Goal: Task Accomplishment & Management: Manage account settings

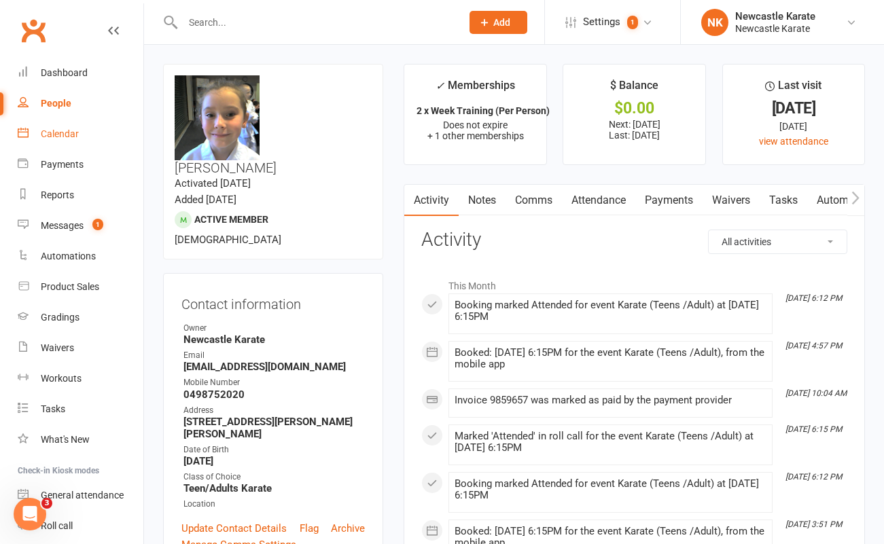
click at [65, 135] on div "Calendar" at bounding box center [60, 133] width 38 height 11
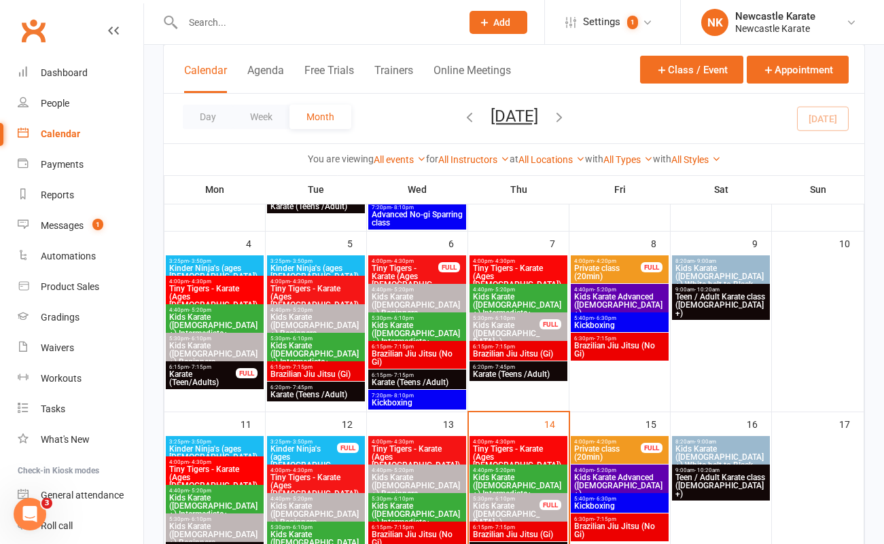
scroll to position [370, 0]
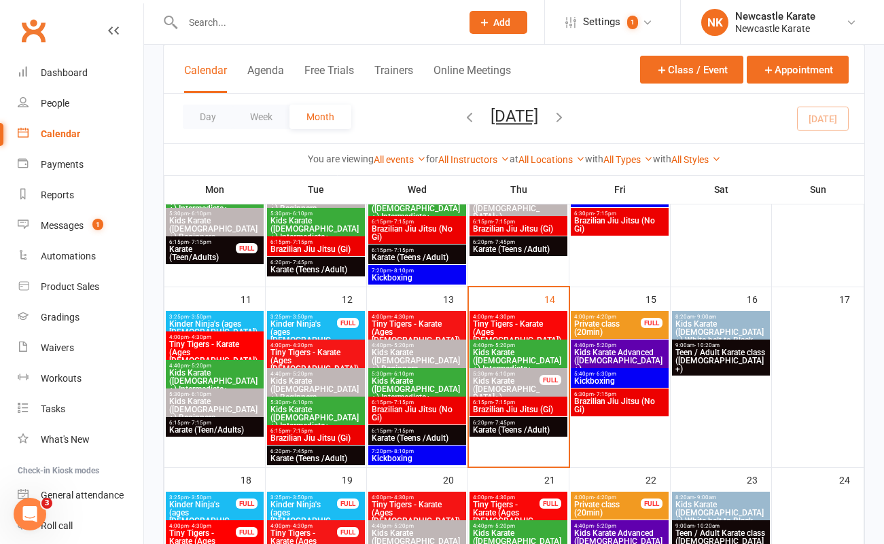
click at [508, 377] on span "Kids Karate ([DEMOGRAPHIC_DATA]+) Beginners" at bounding box center [506, 393] width 68 height 33
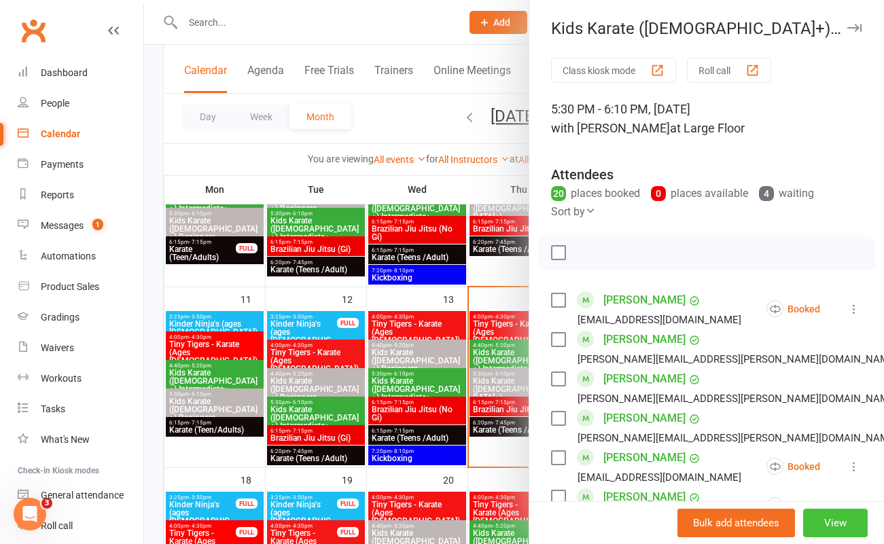
click at [824, 523] on button "View" at bounding box center [835, 523] width 65 height 29
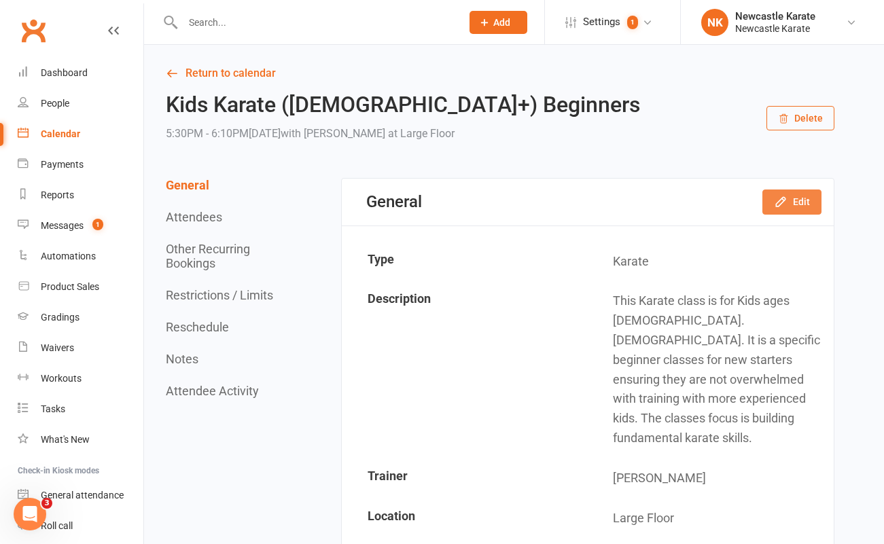
click at [795, 200] on button "Edit" at bounding box center [792, 202] width 59 height 24
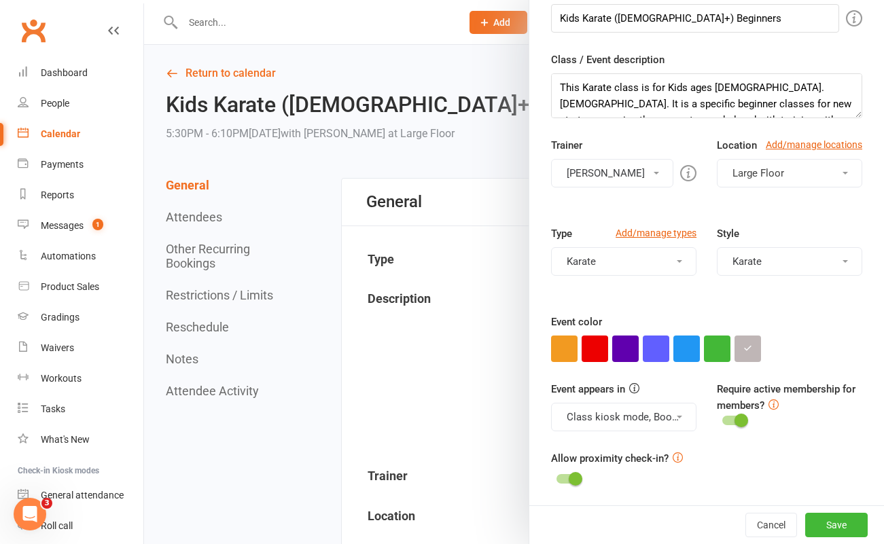
scroll to position [162, 0]
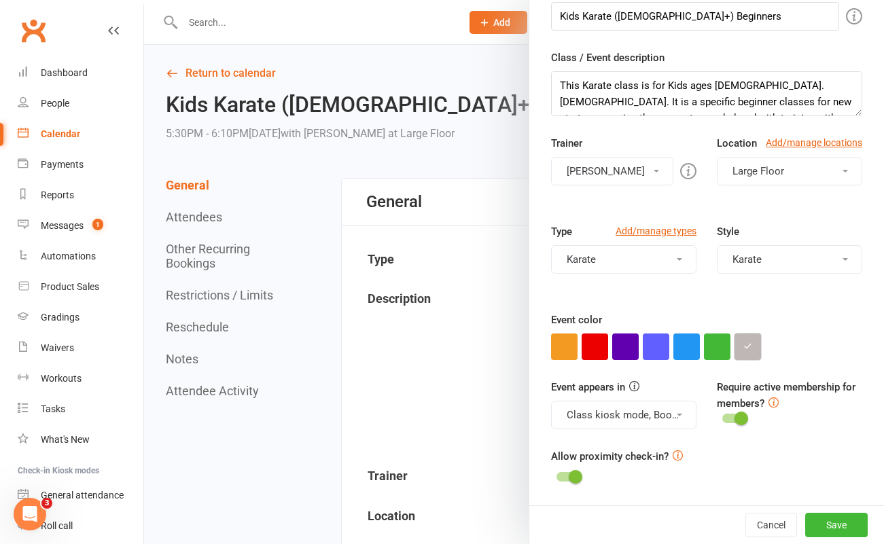
click at [745, 342] on icon "button" at bounding box center [748, 346] width 9 height 9
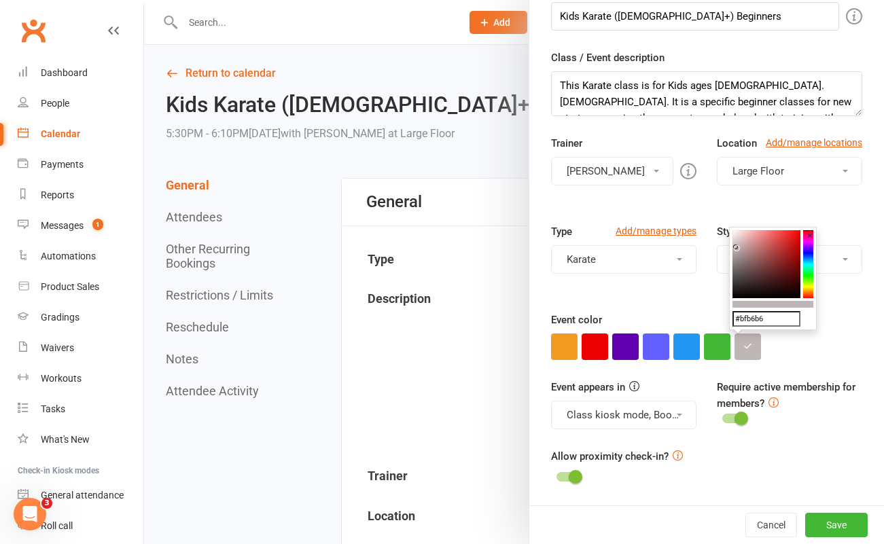
drag, startPoint x: 767, startPoint y: 320, endPoint x: 730, endPoint y: 320, distance: 37.4
click at [730, 320] on div "#bfb6b6 ×" at bounding box center [773, 279] width 88 height 104
click at [752, 525] on button "Cancel" at bounding box center [772, 525] width 52 height 24
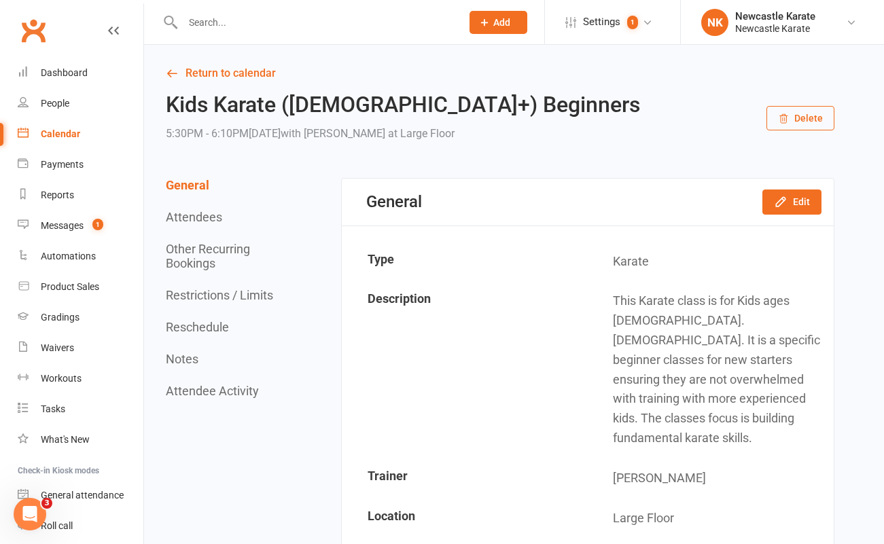
click at [65, 136] on div "Calendar" at bounding box center [60, 133] width 39 height 11
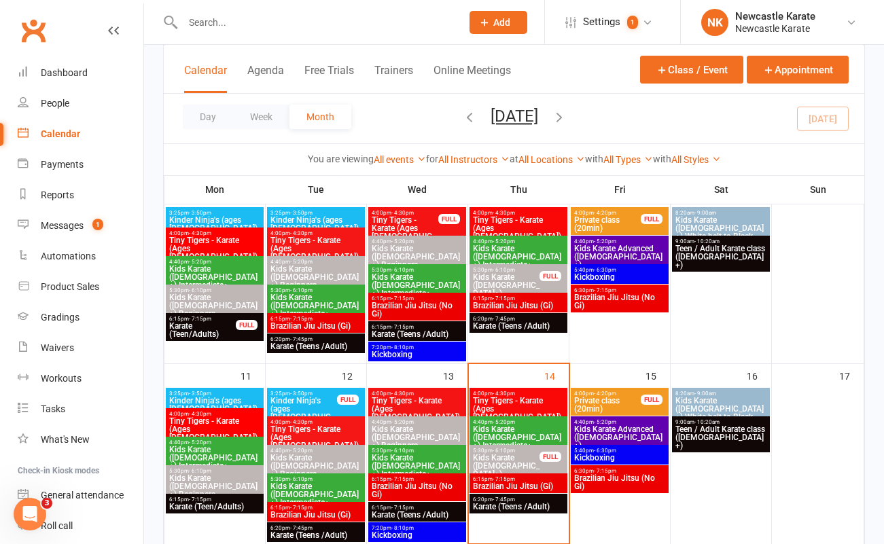
scroll to position [404, 0]
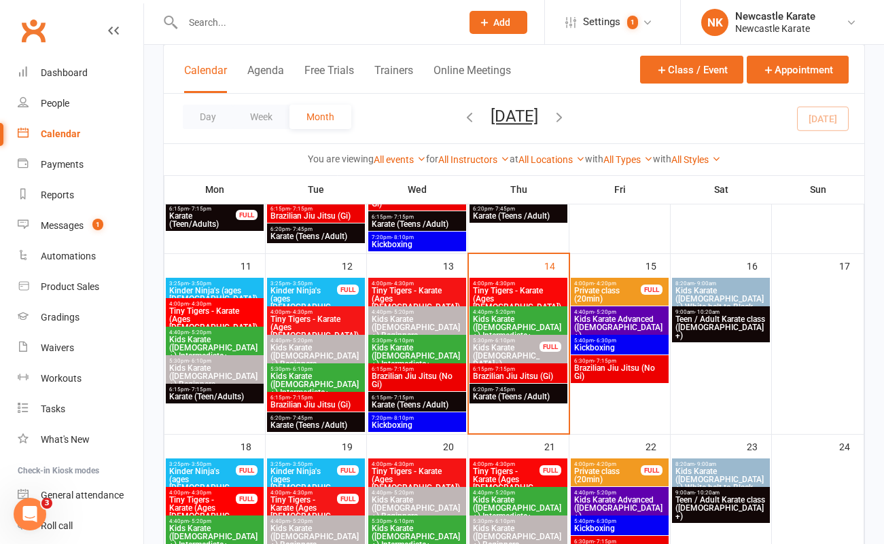
click at [713, 291] on span "Kids Karate ([DEMOGRAPHIC_DATA]+) White belt to Black belt" at bounding box center [721, 303] width 92 height 33
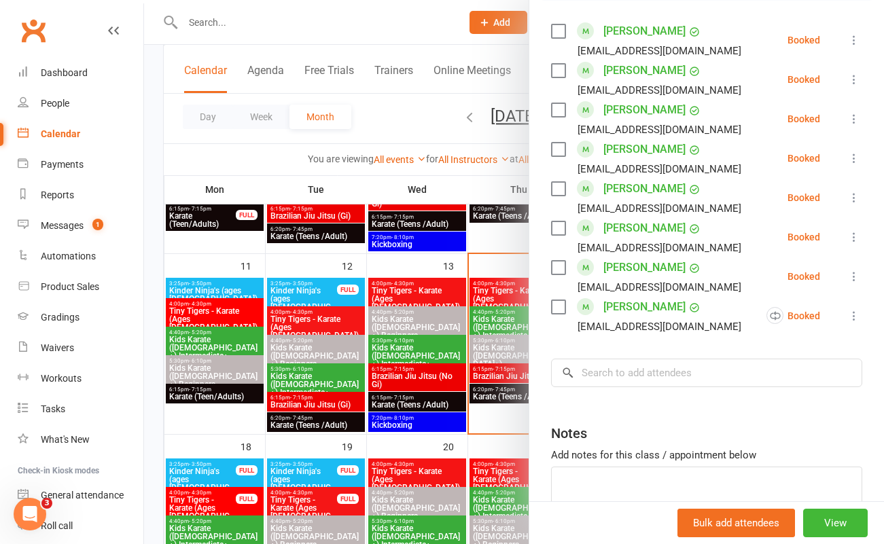
scroll to position [328, 0]
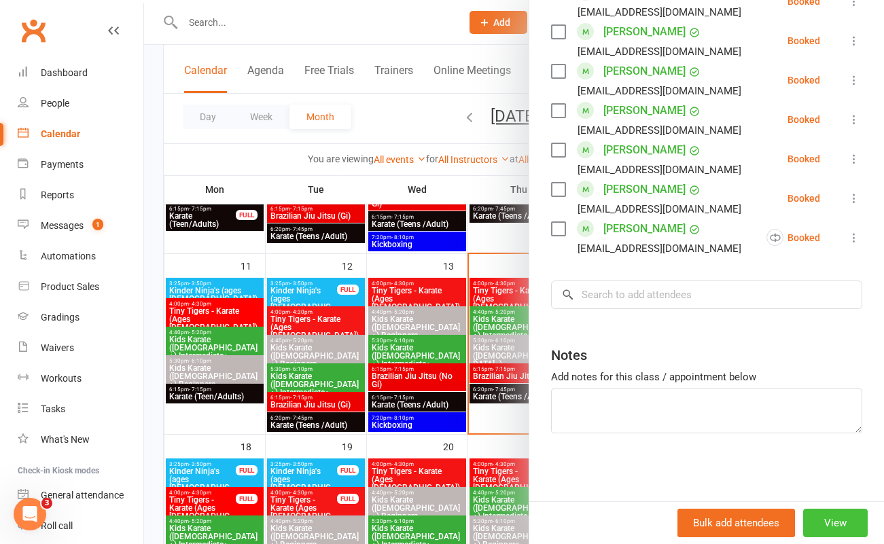
click at [822, 516] on button "View" at bounding box center [835, 523] width 65 height 29
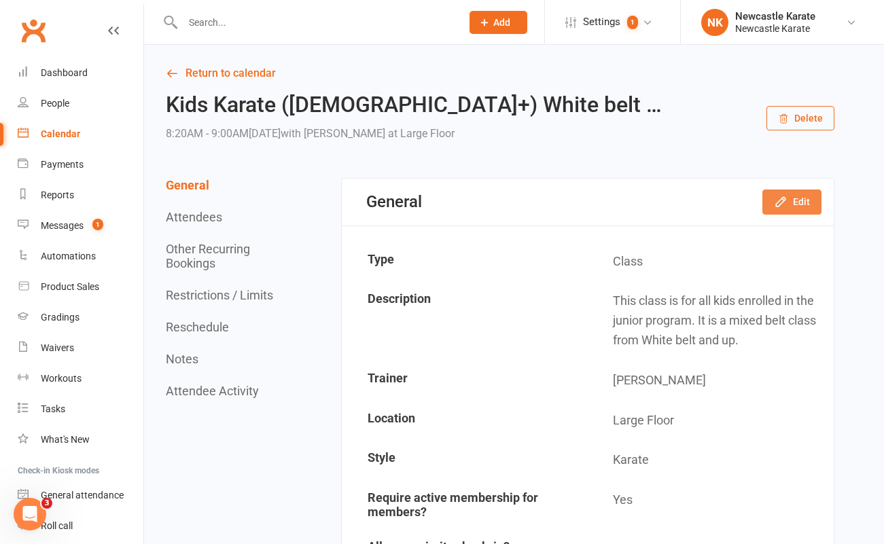
click at [797, 195] on button "Edit" at bounding box center [792, 202] width 59 height 24
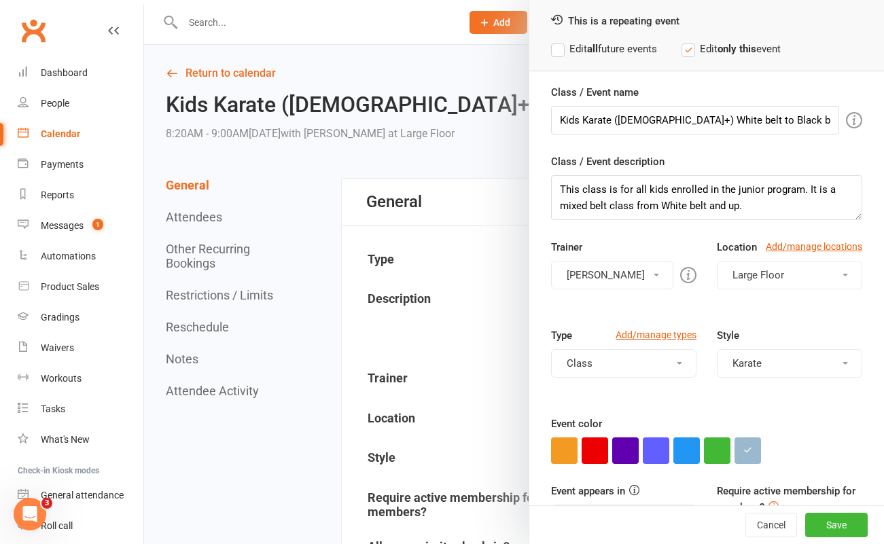
scroll to position [162, 0]
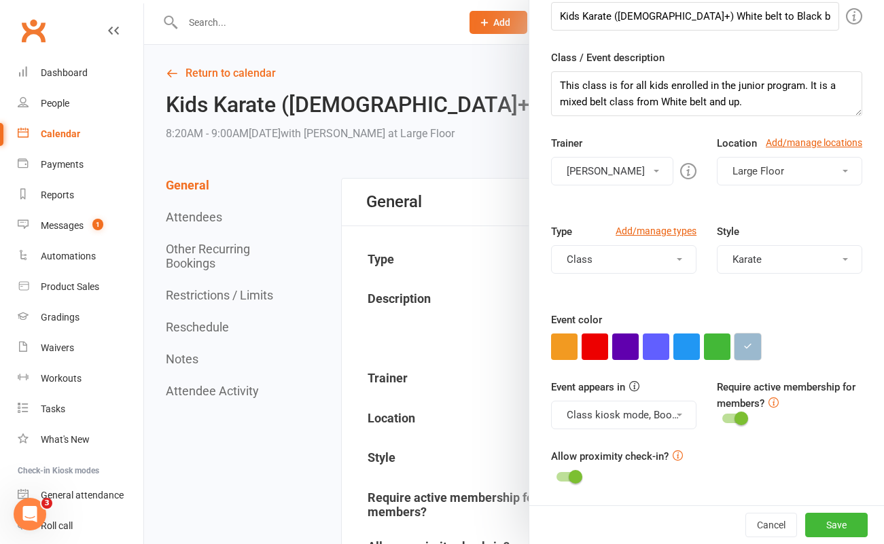
click at [749, 347] on button "button" at bounding box center [748, 347] width 27 height 27
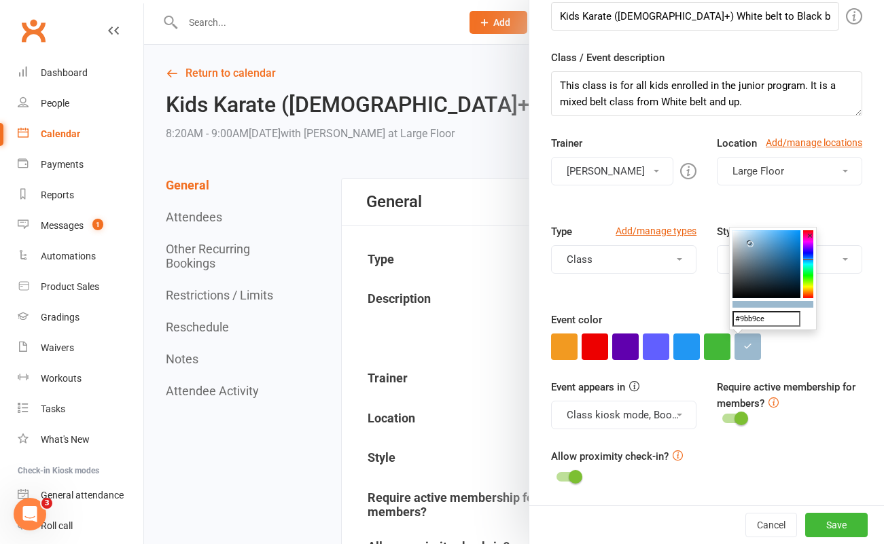
drag, startPoint x: 768, startPoint y: 318, endPoint x: 737, endPoint y: 319, distance: 31.3
click at [733, 317] on input "#9bb9ce" at bounding box center [767, 319] width 68 height 16
paste input "bfb6b6"
type input "#bfb6b6"
click at [780, 352] on div at bounding box center [706, 347] width 311 height 27
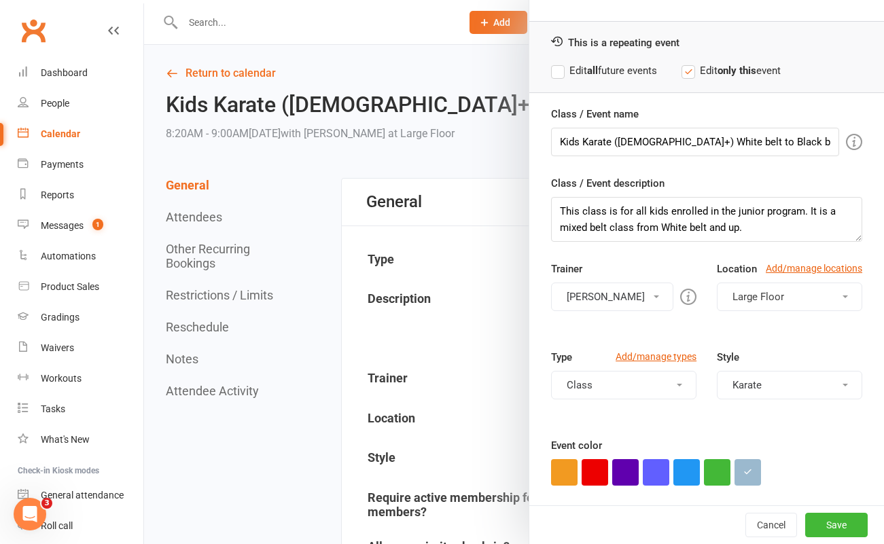
scroll to position [0, 0]
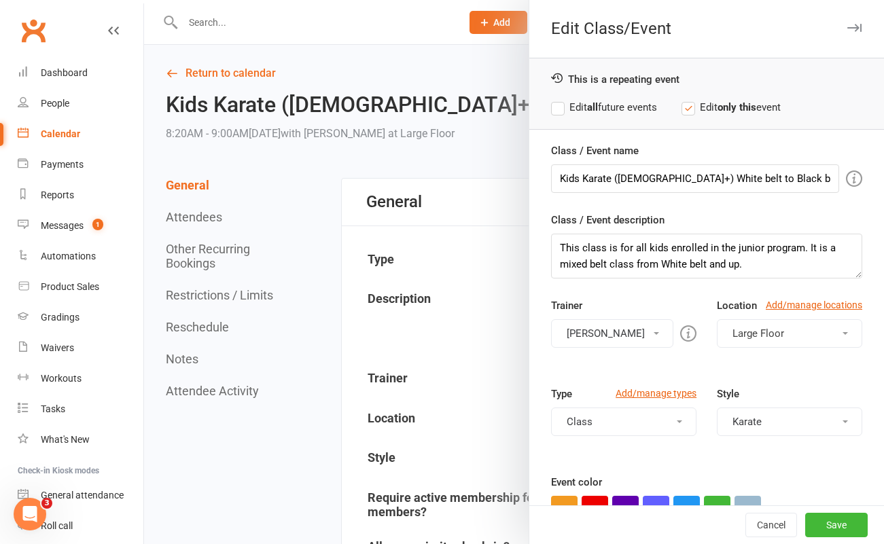
click at [551, 107] on label "Edit all future events" at bounding box center [604, 107] width 106 height 16
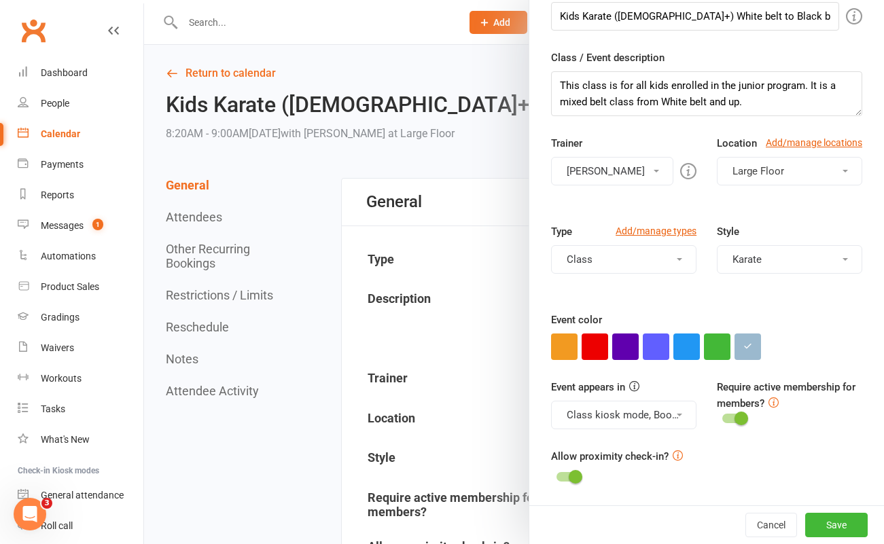
click at [817, 511] on div "Cancel Save" at bounding box center [706, 525] width 355 height 39
click at [826, 522] on button "Save" at bounding box center [836, 525] width 63 height 24
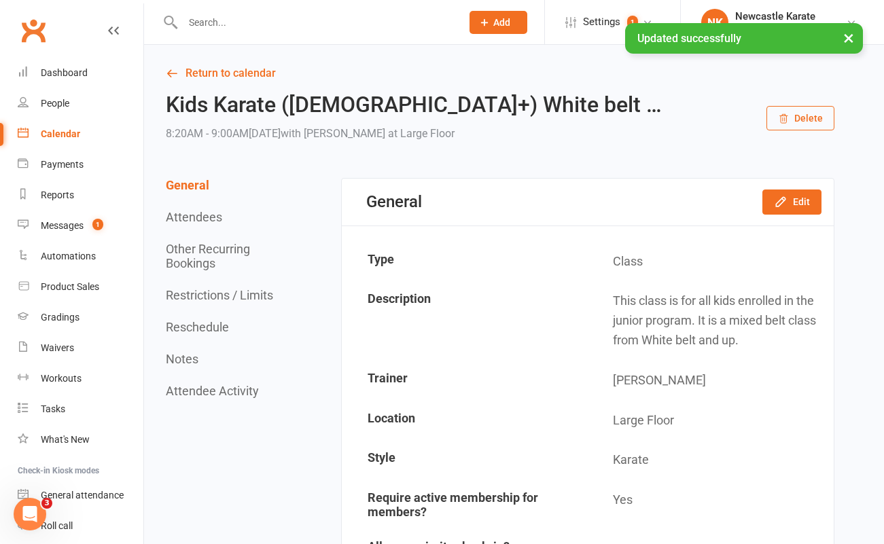
click at [65, 130] on div "Calendar" at bounding box center [60, 133] width 39 height 11
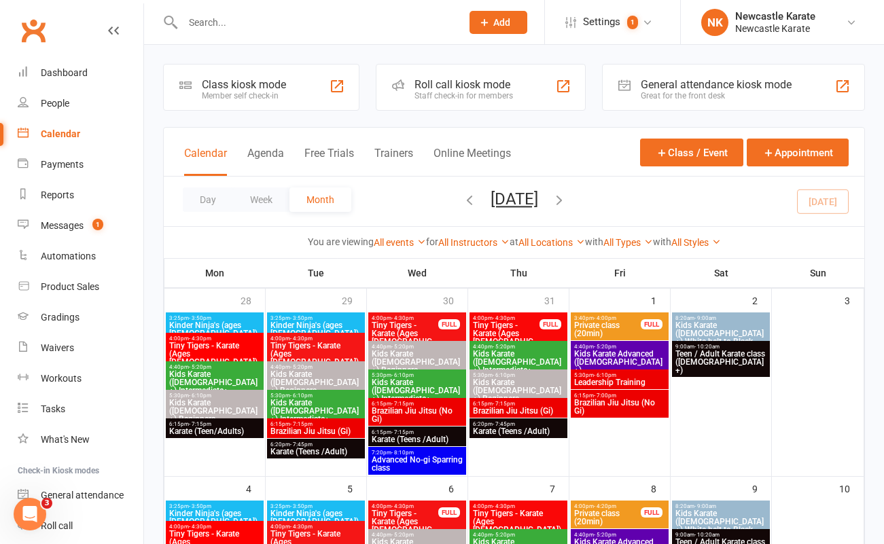
click at [525, 375] on span "5:30pm - 6:10pm" at bounding box center [518, 375] width 92 height 6
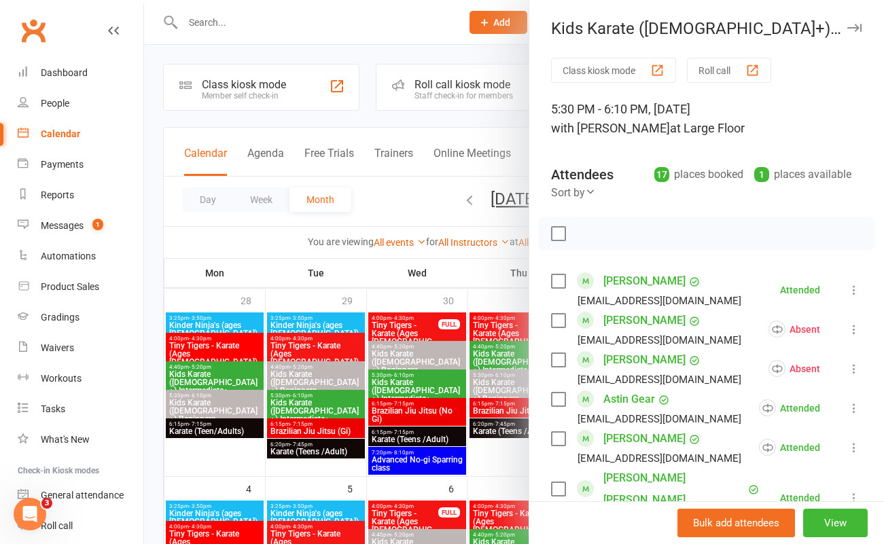
click at [404, 201] on div at bounding box center [514, 272] width 740 height 544
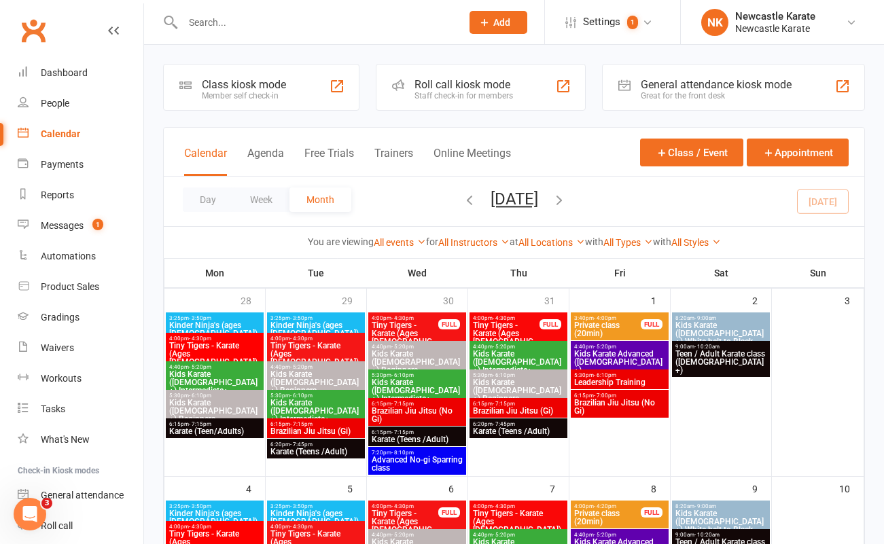
click at [716, 328] on span "Kids Karate ([DEMOGRAPHIC_DATA]+) White belt to Black belt" at bounding box center [721, 337] width 92 height 33
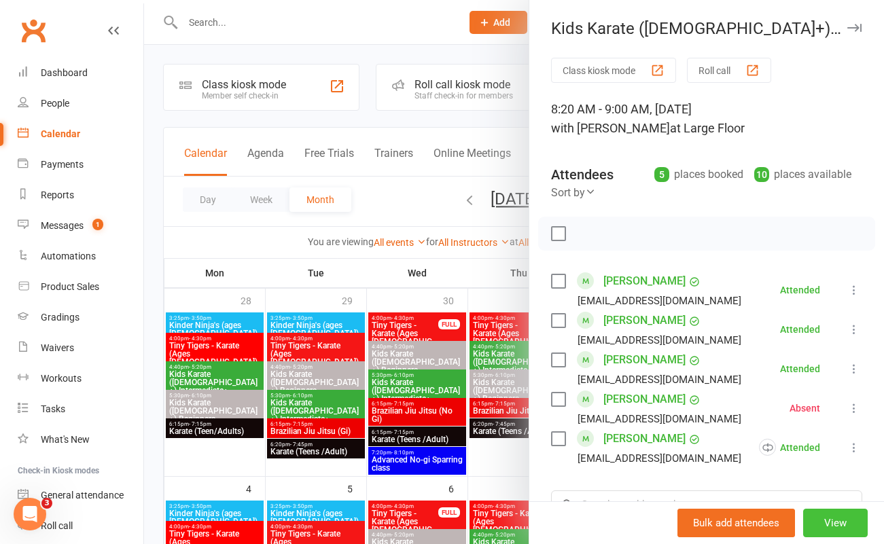
click at [825, 519] on button "View" at bounding box center [835, 523] width 65 height 29
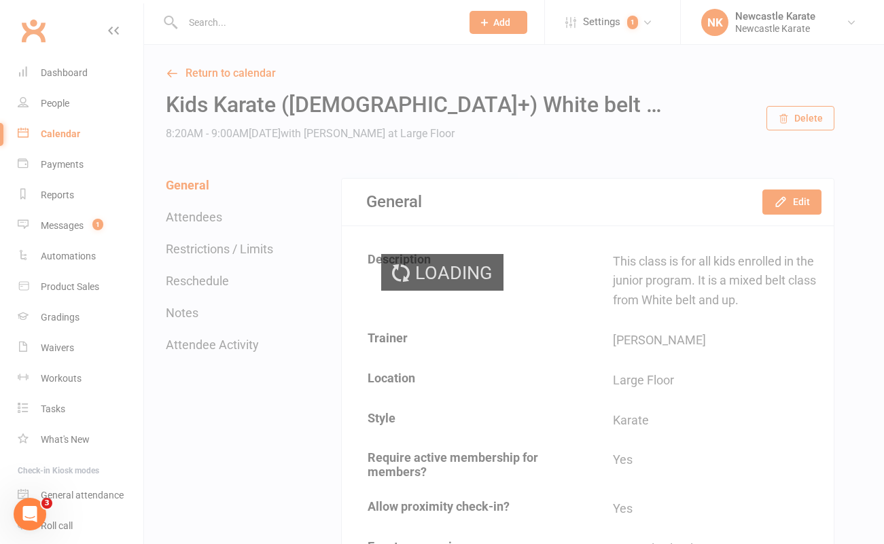
click at [799, 200] on div "Loading" at bounding box center [442, 272] width 884 height 544
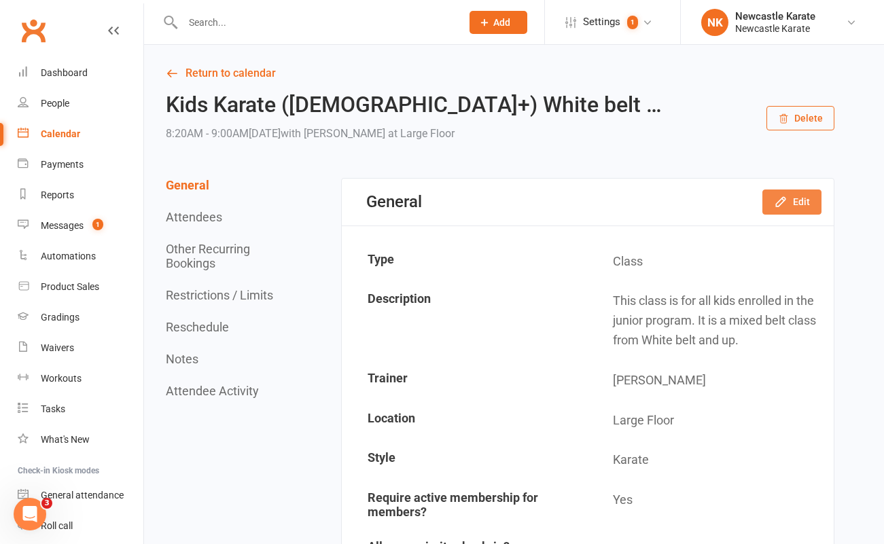
click at [807, 203] on button "Edit" at bounding box center [792, 202] width 59 height 24
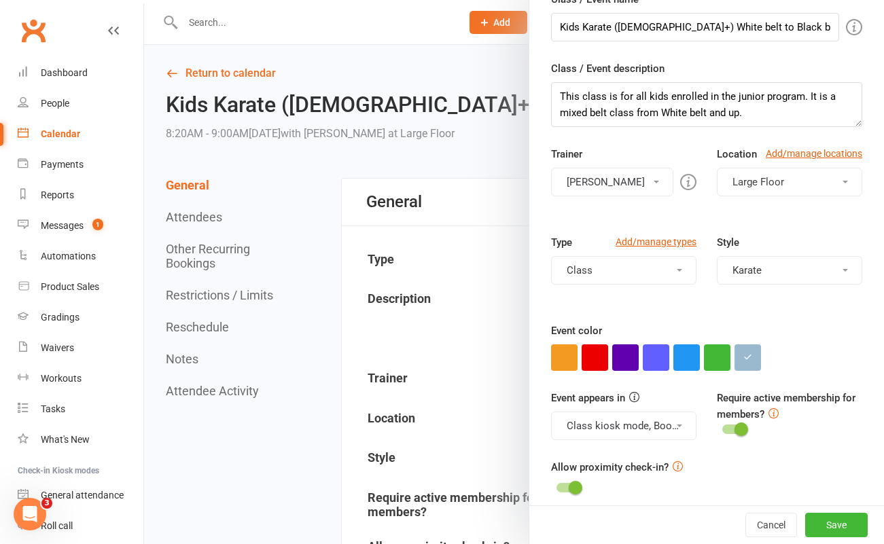
scroll to position [162, 0]
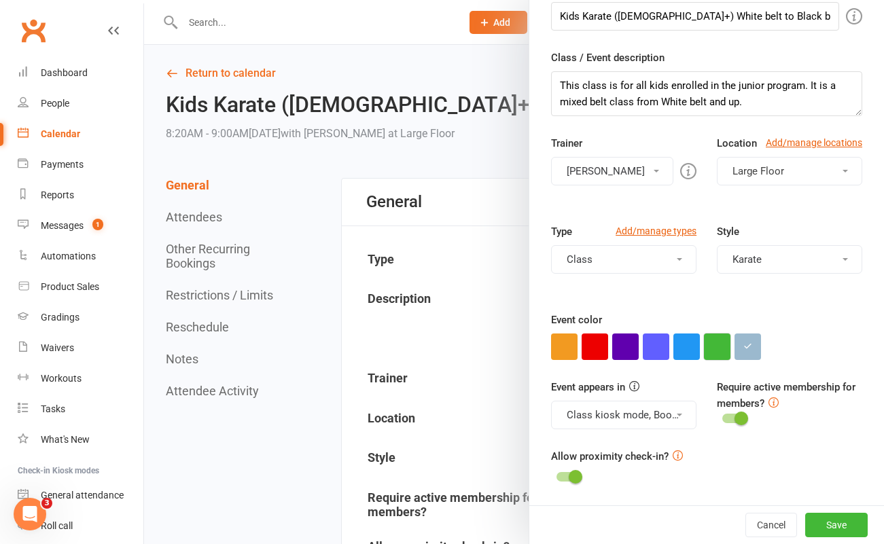
click at [710, 346] on button "button" at bounding box center [717, 347] width 27 height 27
click at [741, 342] on button "button" at bounding box center [748, 347] width 27 height 27
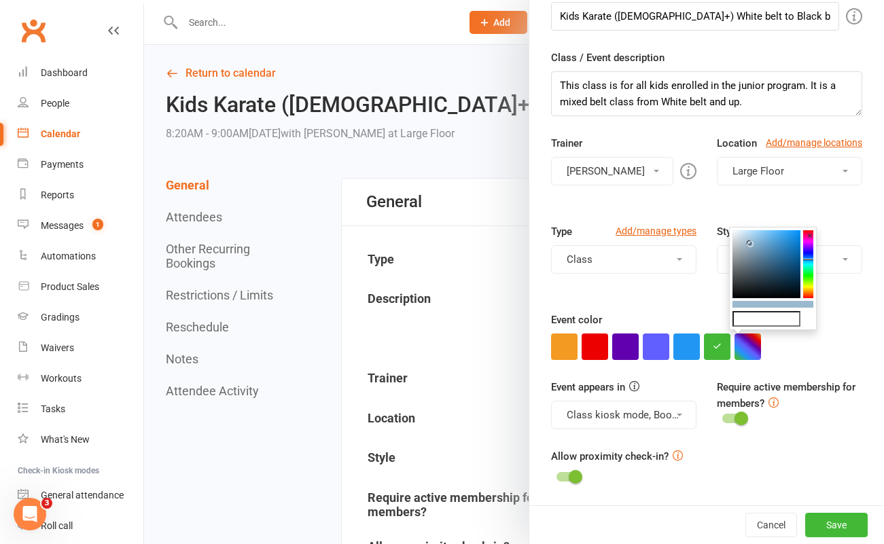
click at [758, 321] on input "text" at bounding box center [767, 319] width 68 height 16
paste input "#bfb6b6"
type input "#bfb6b6"
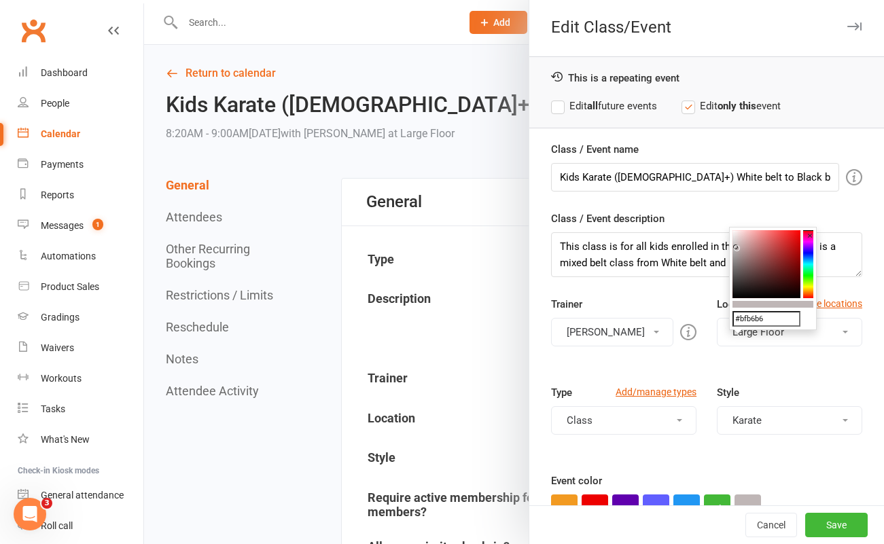
scroll to position [0, 0]
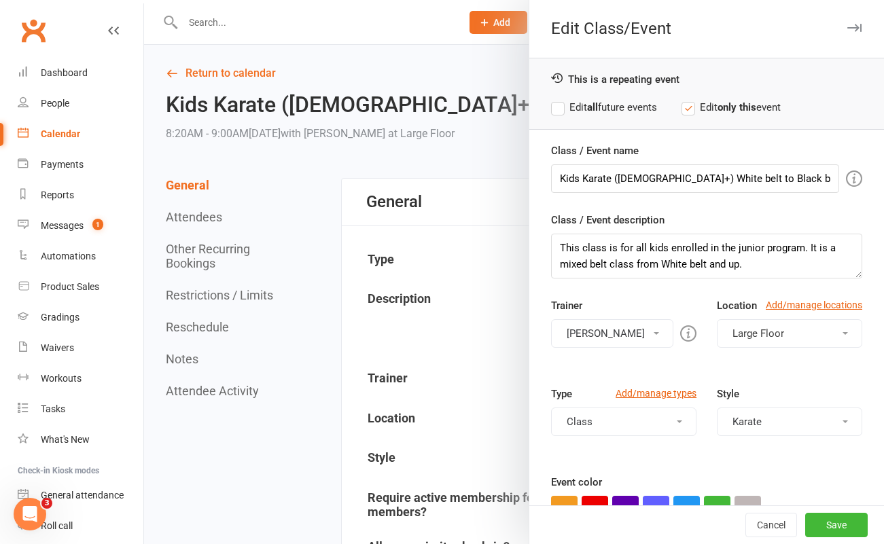
click at [557, 105] on label "Edit all future events" at bounding box center [604, 107] width 106 height 16
click at [814, 533] on button "Save" at bounding box center [836, 525] width 63 height 24
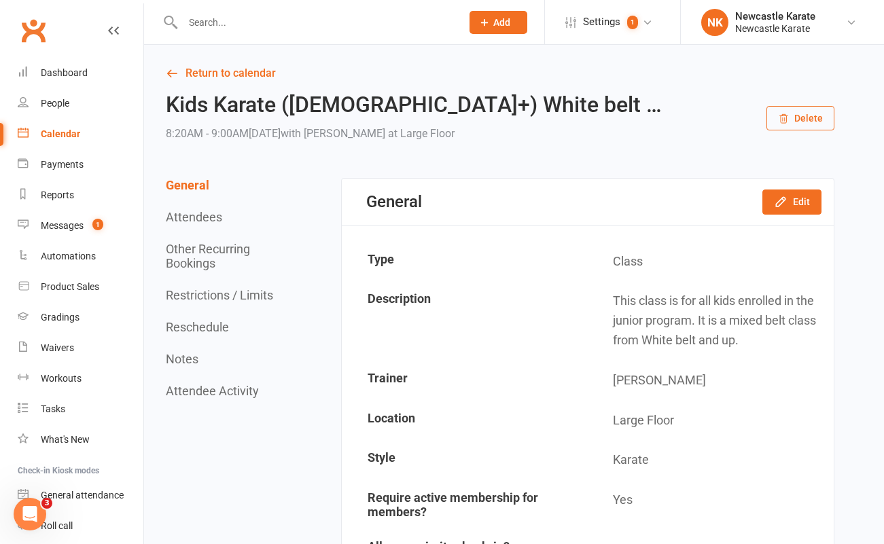
click at [54, 127] on link "Calendar" at bounding box center [81, 134] width 126 height 31
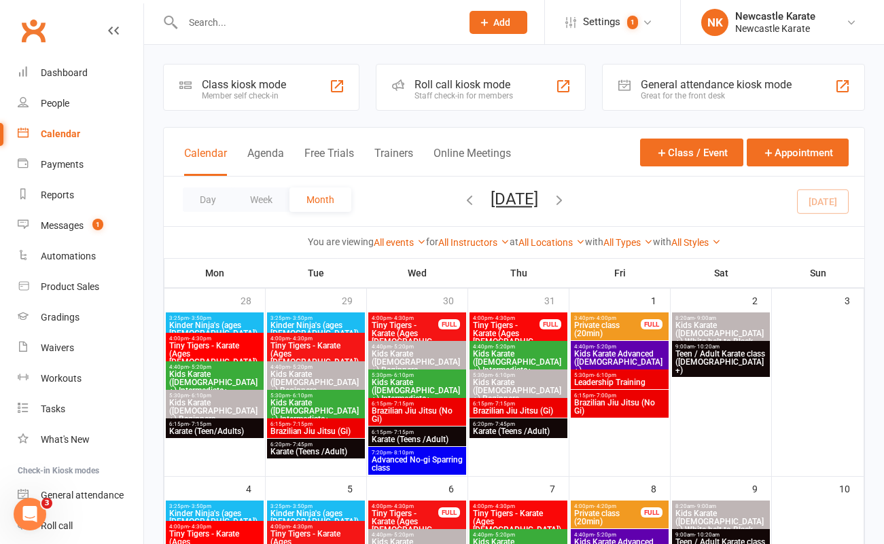
scroll to position [3, 0]
